Goal: Task Accomplishment & Management: Complete application form

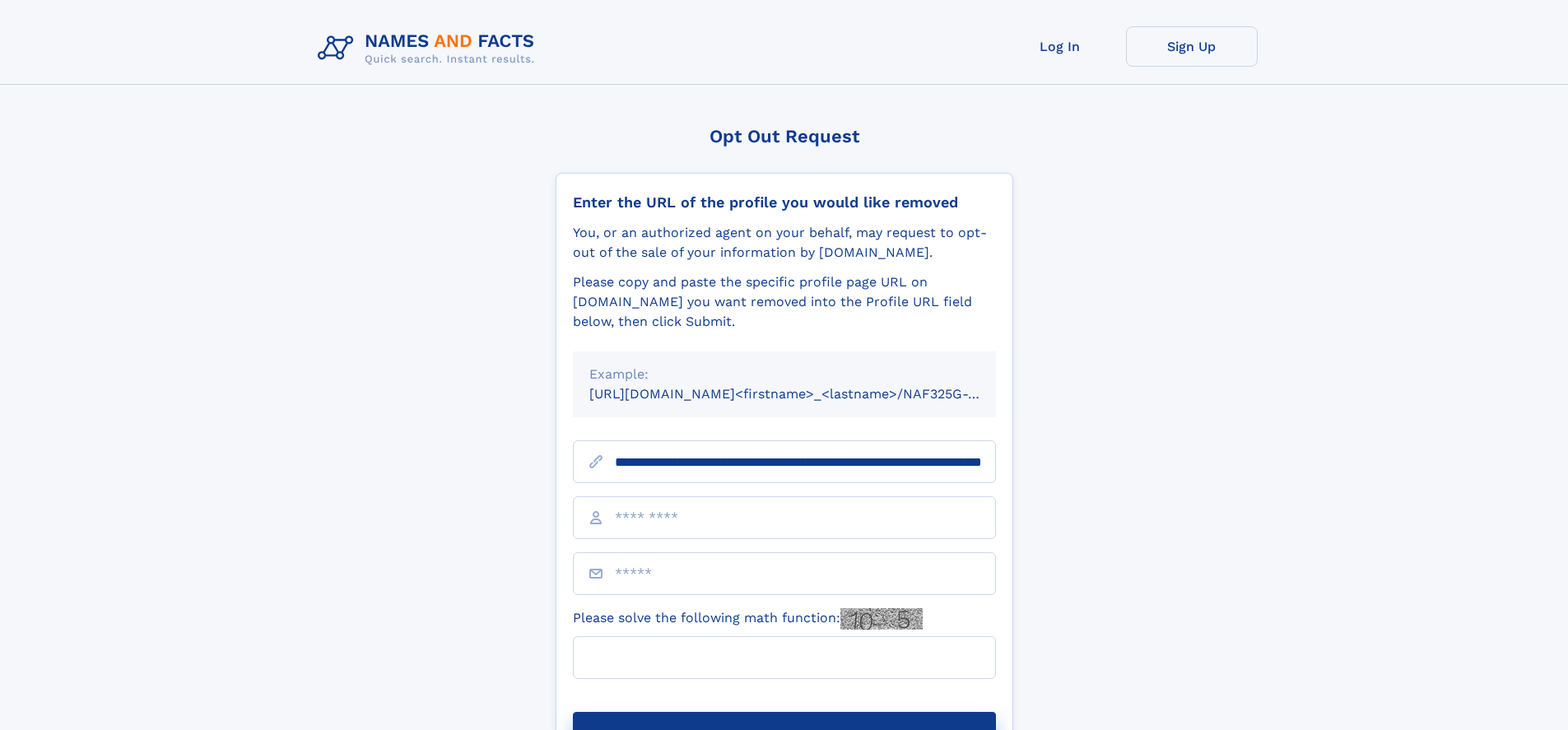
scroll to position [0, 173]
type input "**********"
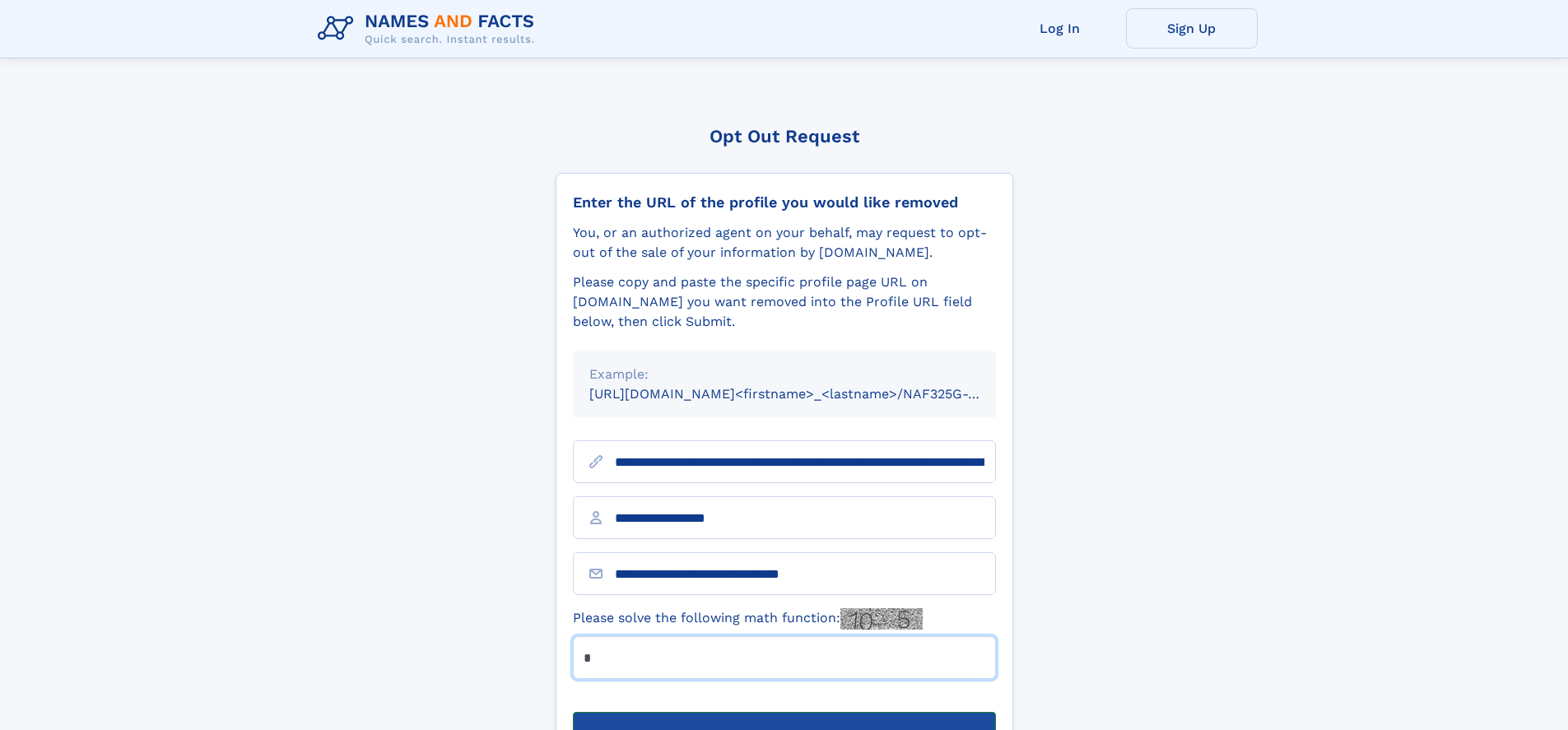
type input "*"
click at [784, 712] on button "Submit Opt Out Request" at bounding box center [785, 738] width 423 height 52
